Goal: Entertainment & Leisure: Browse casually

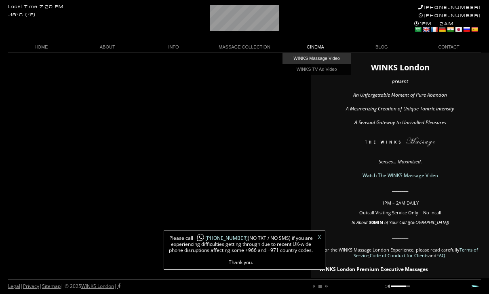
click at [326, 61] on link "WINKS Massage Video" at bounding box center [317, 58] width 69 height 11
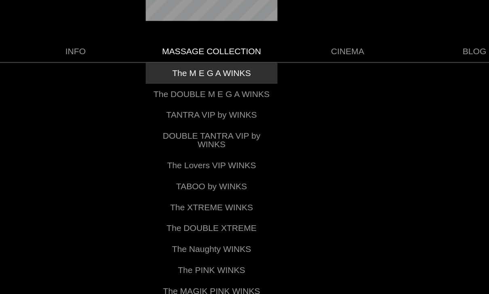
click at [210, 53] on link "The M E G A WINKS" at bounding box center [244, 58] width 69 height 11
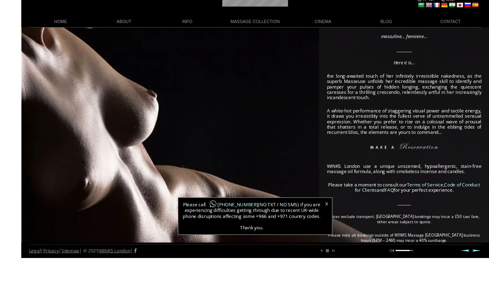
scroll to position [206, 0]
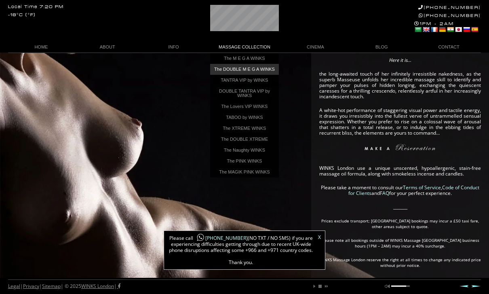
click at [257, 74] on link "The DOUBLE M E G A WINKS" at bounding box center [244, 69] width 69 height 11
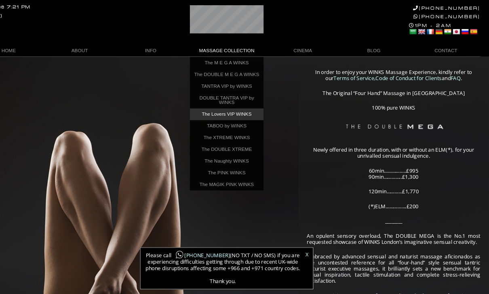
click at [225, 111] on link "The Lovers VIP WINKS" at bounding box center [244, 106] width 69 height 11
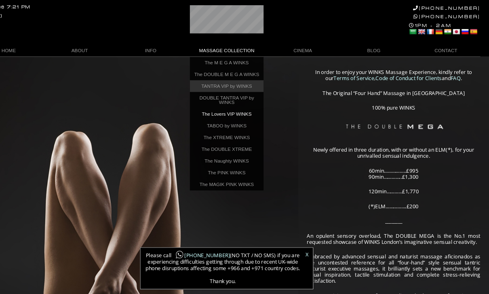
click at [227, 86] on link "TANTRA VIP by WINKS" at bounding box center [244, 80] width 69 height 11
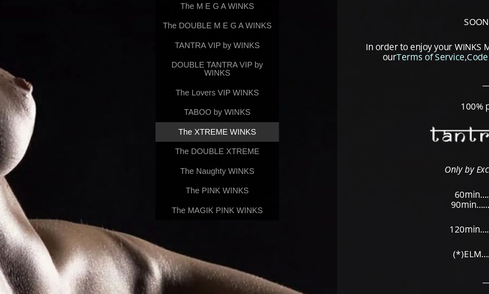
click at [210, 123] on link "The XTREME WINKS" at bounding box center [244, 128] width 69 height 11
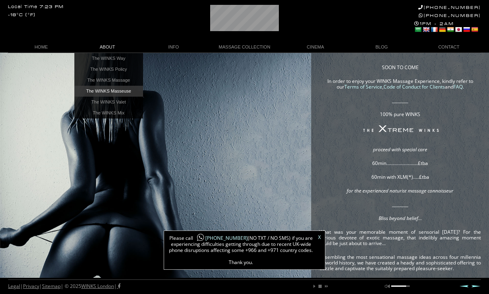
click at [97, 92] on link "The WINKS Masseuse" at bounding box center [108, 91] width 69 height 11
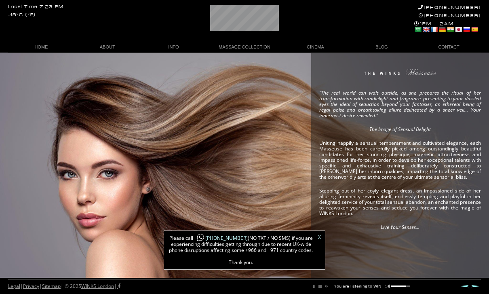
click at [324, 236] on div "X Please call [PHONE_NUMBER] (NO TXT / NO SMS) if you are experiencing difficul…" at bounding box center [245, 249] width 162 height 39
click at [320, 236] on link "X" at bounding box center [319, 237] width 3 height 5
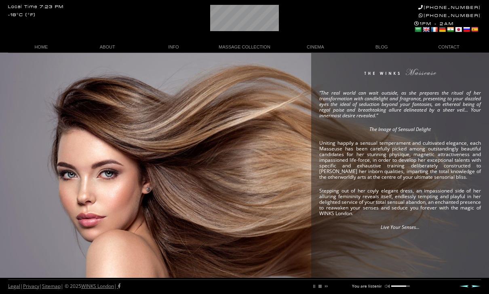
click at [489, 103] on html "Local Time 7:23 PM -18°C (°F) +44 (0)20 7118 7118 +44 788 959 8888 1PM - 2AM Se…" at bounding box center [244, 139] width 489 height 278
click at [409, 285] on div "play pause stop next mute unmute You are listening to WINKS Mix Vol. 2 ..... SU…" at bounding box center [359, 284] width 102 height 9
click at [44, 51] on link "HOME" at bounding box center [41, 47] width 66 height 11
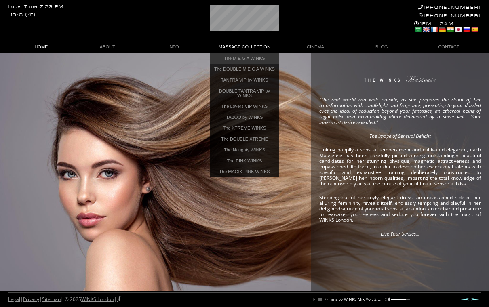
scroll to position [0, 78]
click at [227, 63] on link "The M E G A WINKS" at bounding box center [244, 58] width 69 height 11
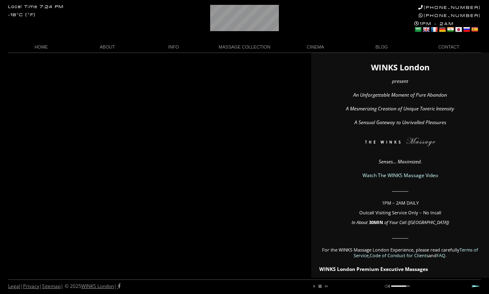
click at [431, 177] on link "Watch The WINKS Massage Video" at bounding box center [401, 175] width 76 height 7
click at [424, 178] on link "Watch The WINKS Massage Video" at bounding box center [401, 175] width 76 height 7
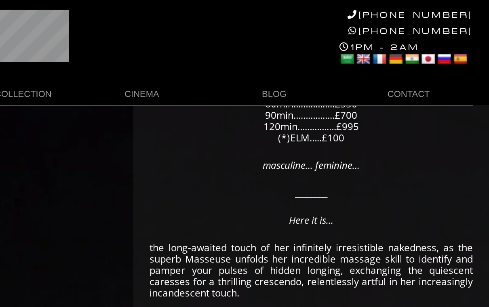
click at [0, 39] on div "Local Time 7:28 PM -18°C (°F) [PHONE_NUMBER] [PHONE_NUMBER] 1PM - 2AM Select La…" at bounding box center [244, 26] width 489 height 53
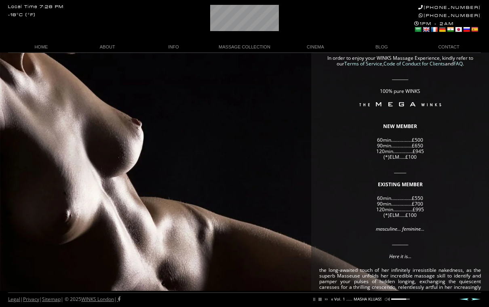
scroll to position [0, 110]
